Goal: Find specific page/section

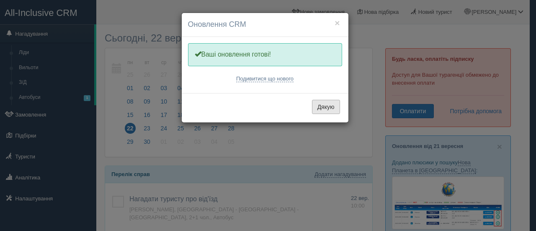
click at [323, 107] on button "Дякую" at bounding box center [326, 107] width 28 height 14
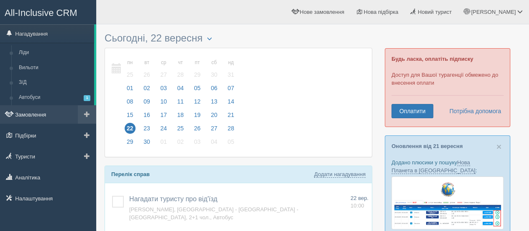
click at [50, 113] on link "Замовлення" at bounding box center [48, 114] width 96 height 18
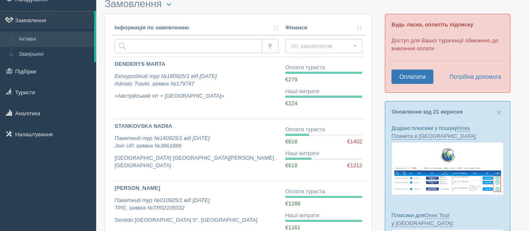
scroll to position [38, 0]
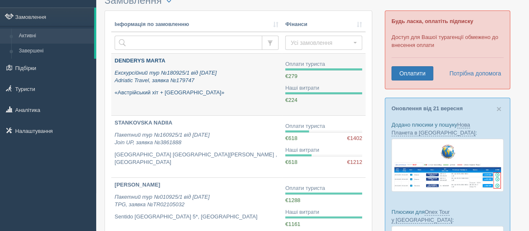
click at [149, 58] on b "DENDERYS MARTA" at bounding box center [140, 60] width 51 height 6
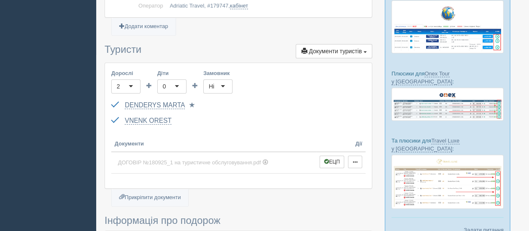
scroll to position [99, 0]
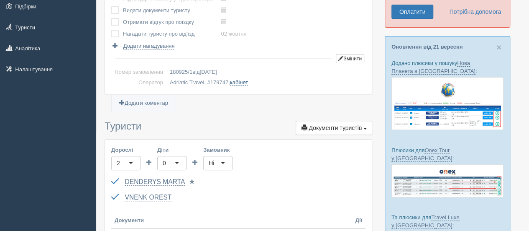
click at [245, 81] on link "кабінет" at bounding box center [239, 82] width 18 height 7
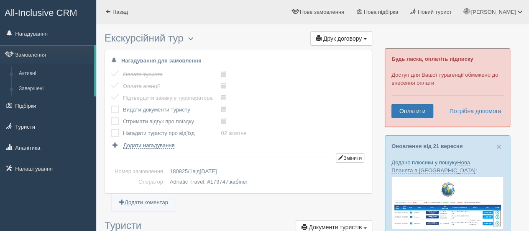
click at [55, 15] on span "All-Inclusive CRM" at bounding box center [41, 13] width 73 height 10
